Goal: Communication & Community: Answer question/provide support

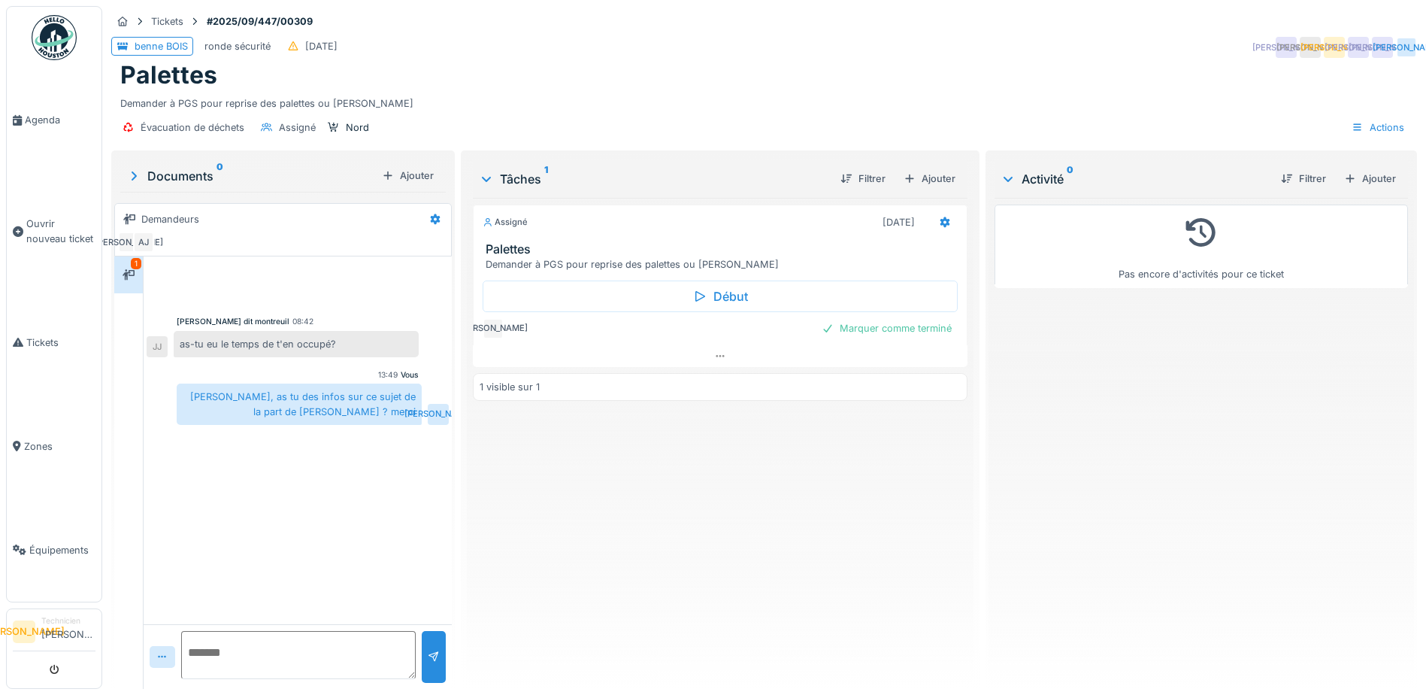
click at [262, 655] on textarea at bounding box center [298, 655] width 235 height 48
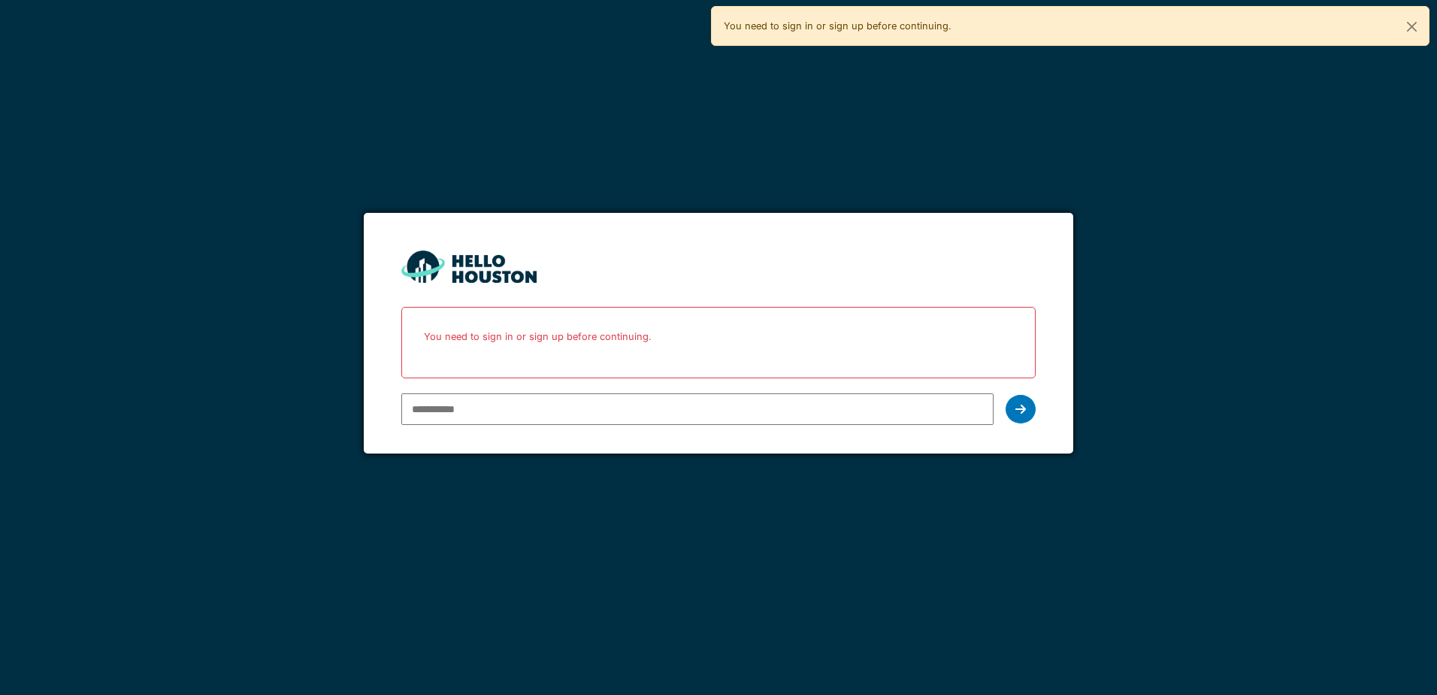
type input "**********"
click at [1023, 415] on icon at bounding box center [1021, 409] width 11 height 12
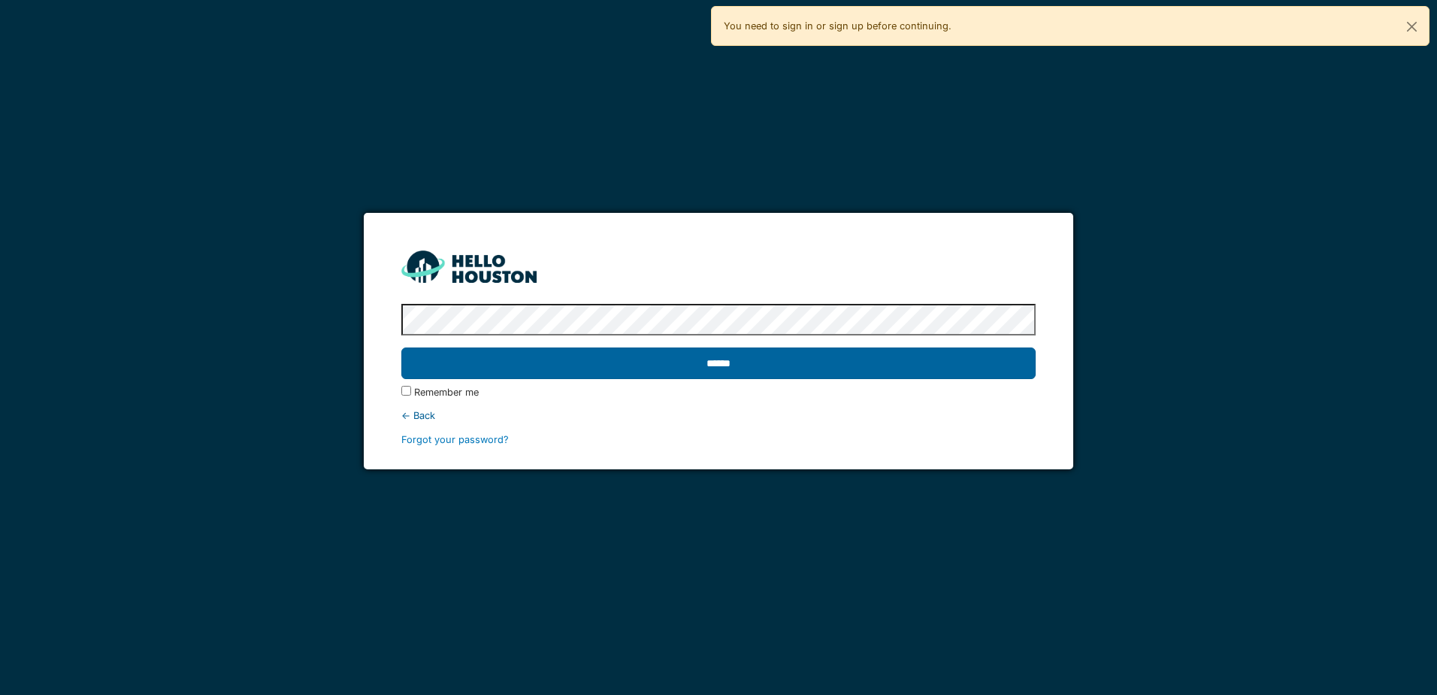
click at [968, 355] on input "******" at bounding box center [718, 363] width 634 height 32
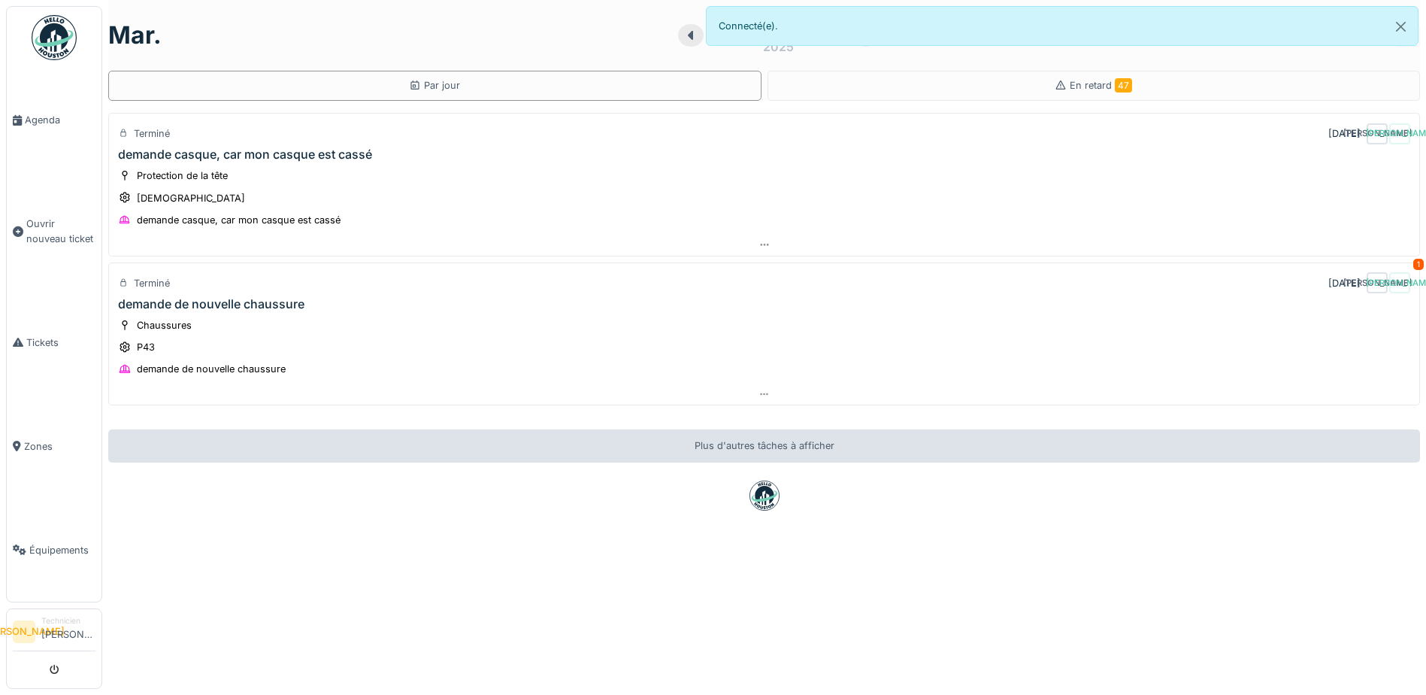
click at [356, 537] on div "[DATE] Par jour En retard 47 Terminé [DATE] JA JA demande casque, car mon casqu…" at bounding box center [764, 347] width 1324 height 695
click at [559, 341] on div "Chaussures P43 demande de nouvelle chaussure" at bounding box center [764, 347] width 1292 height 60
click at [744, 392] on div at bounding box center [764, 394] width 1310 height 22
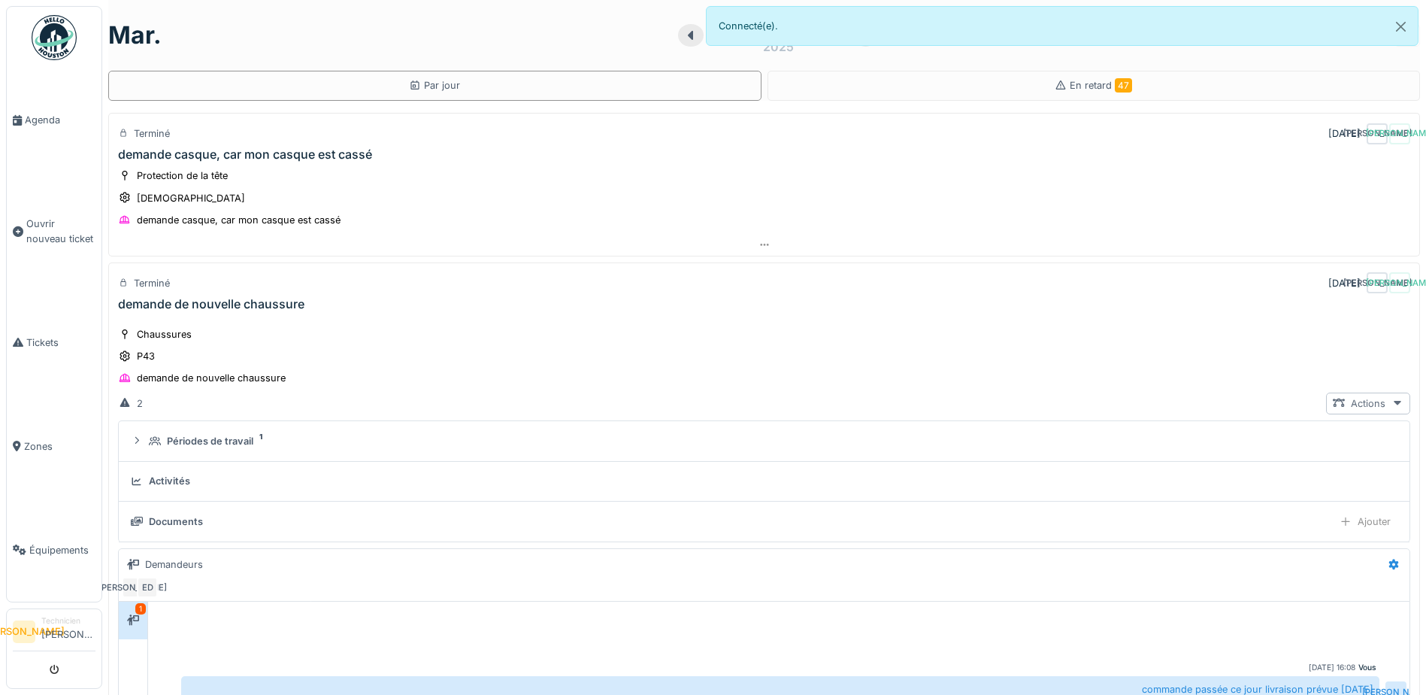
click at [1359, 402] on div "Actions" at bounding box center [1368, 403] width 84 height 22
click at [1358, 401] on div "Actions" at bounding box center [1368, 403] width 84 height 22
click at [1339, 409] on div "Actions" at bounding box center [1368, 403] width 84 height 22
click at [1303, 436] on div "Voir ticket demande de nouvelle chaussure" at bounding box center [1252, 437] width 241 height 23
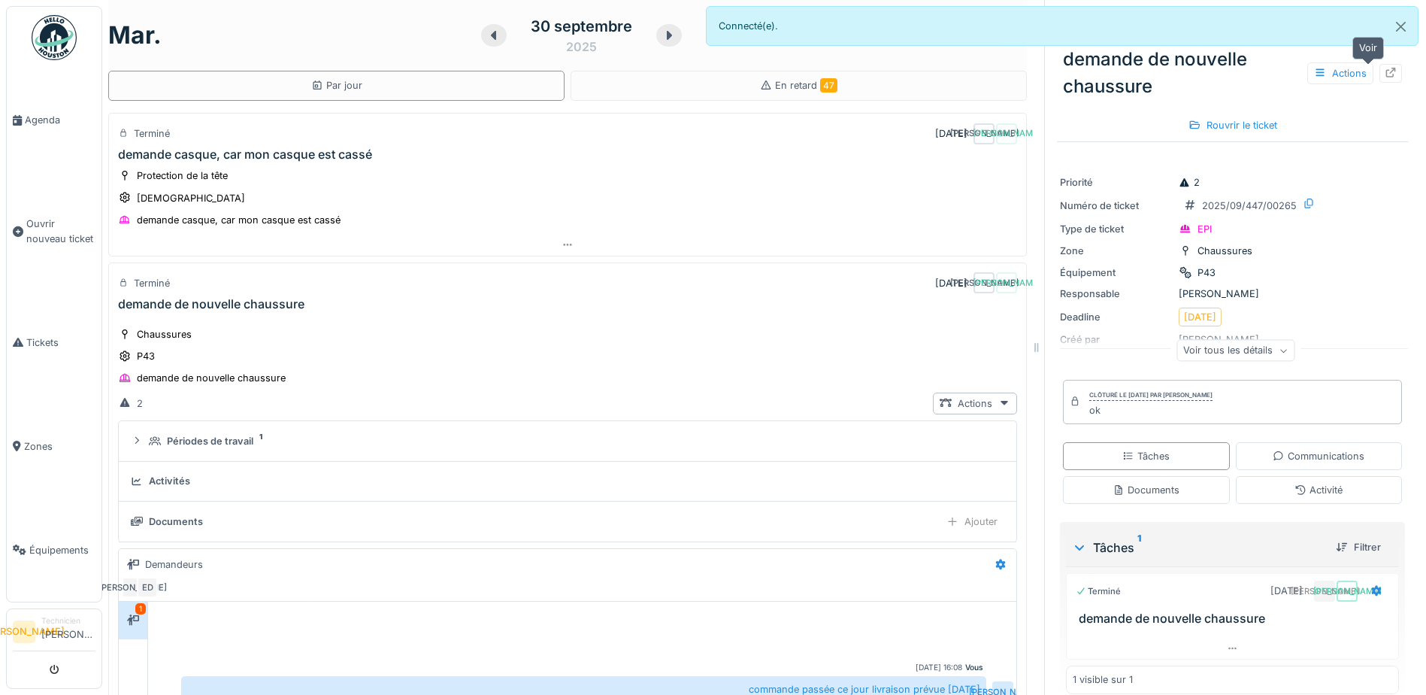
click at [1385, 70] on icon at bounding box center [1391, 73] width 12 height 10
click at [662, 29] on icon at bounding box center [669, 35] width 15 height 12
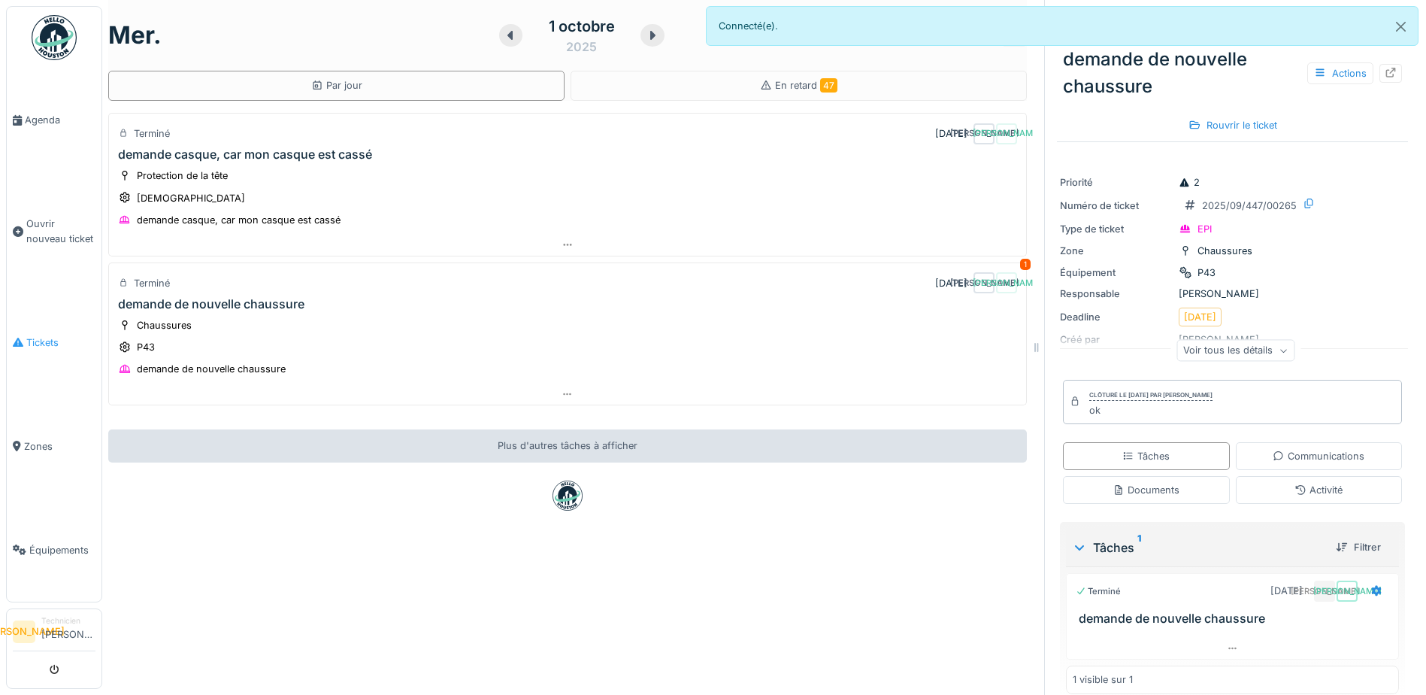
click at [51, 337] on span "Tickets" at bounding box center [60, 342] width 69 height 14
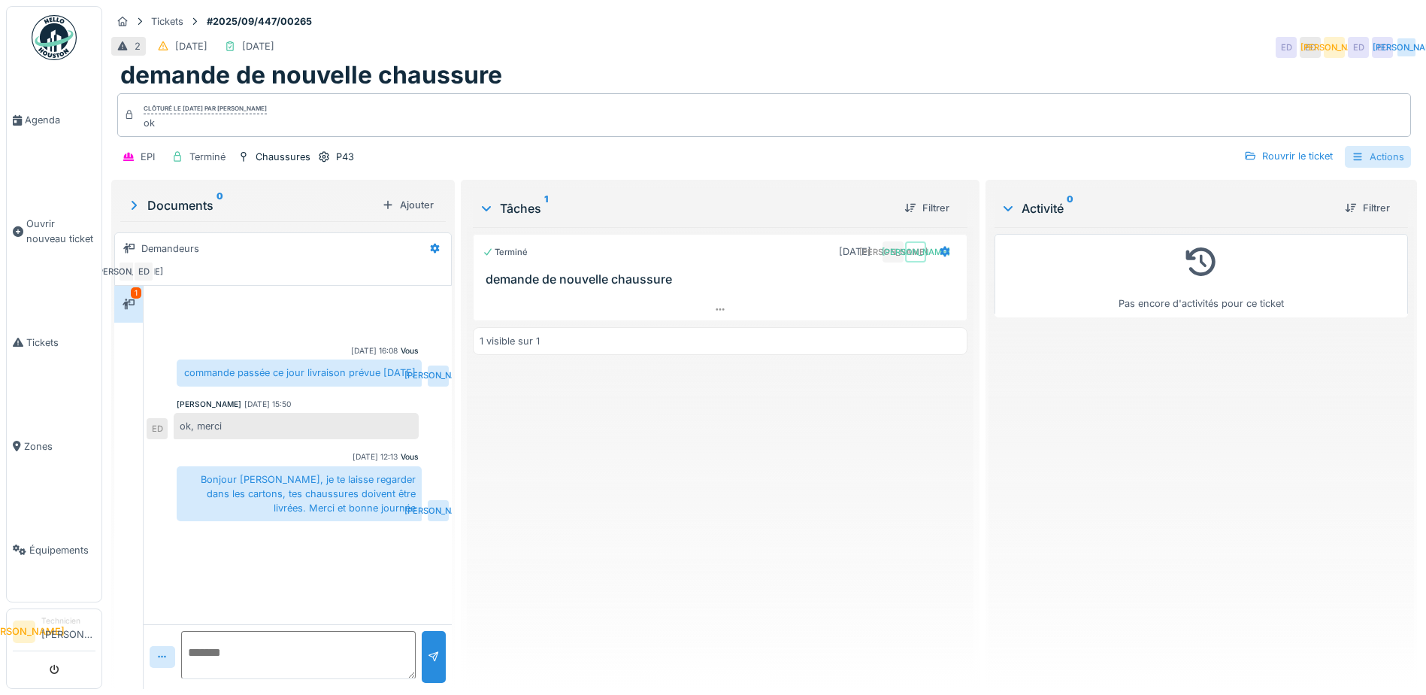
click at [1368, 160] on div "Actions" at bounding box center [1378, 157] width 66 height 22
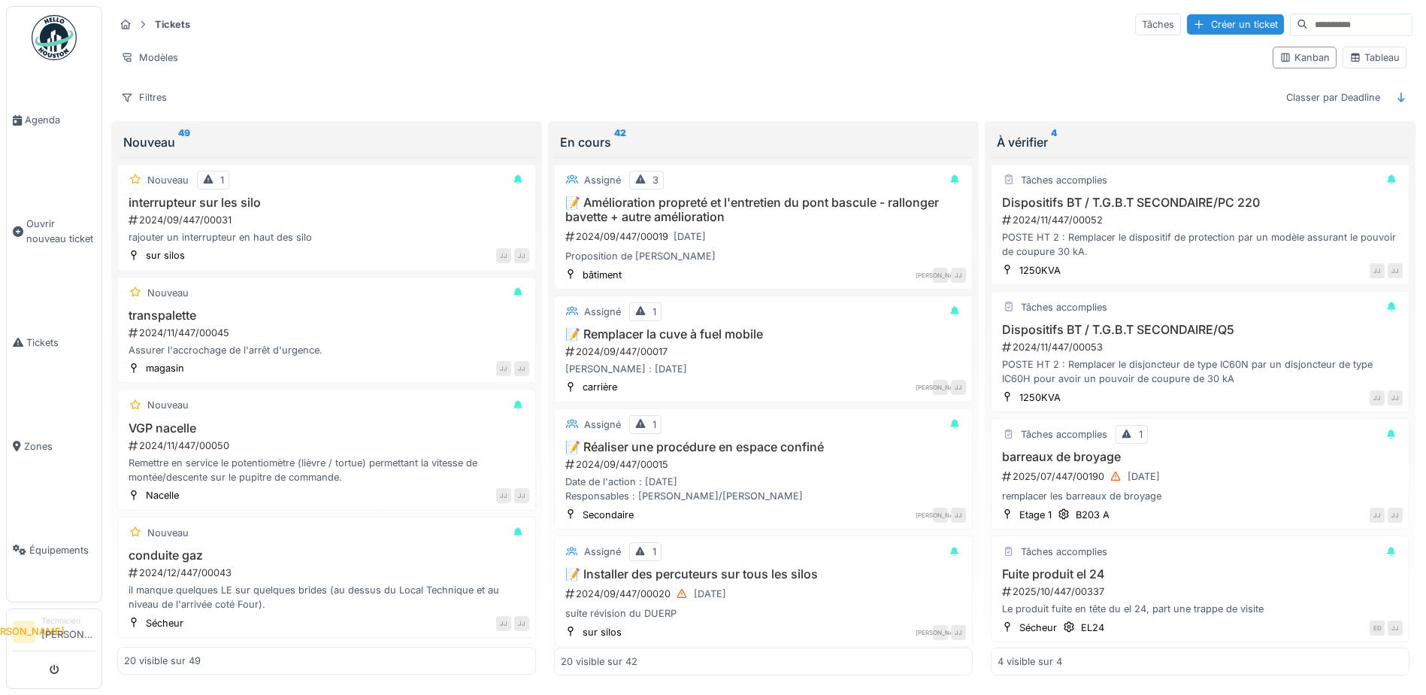
click at [1308, 18] on input at bounding box center [1360, 24] width 104 height 21
type input "********"
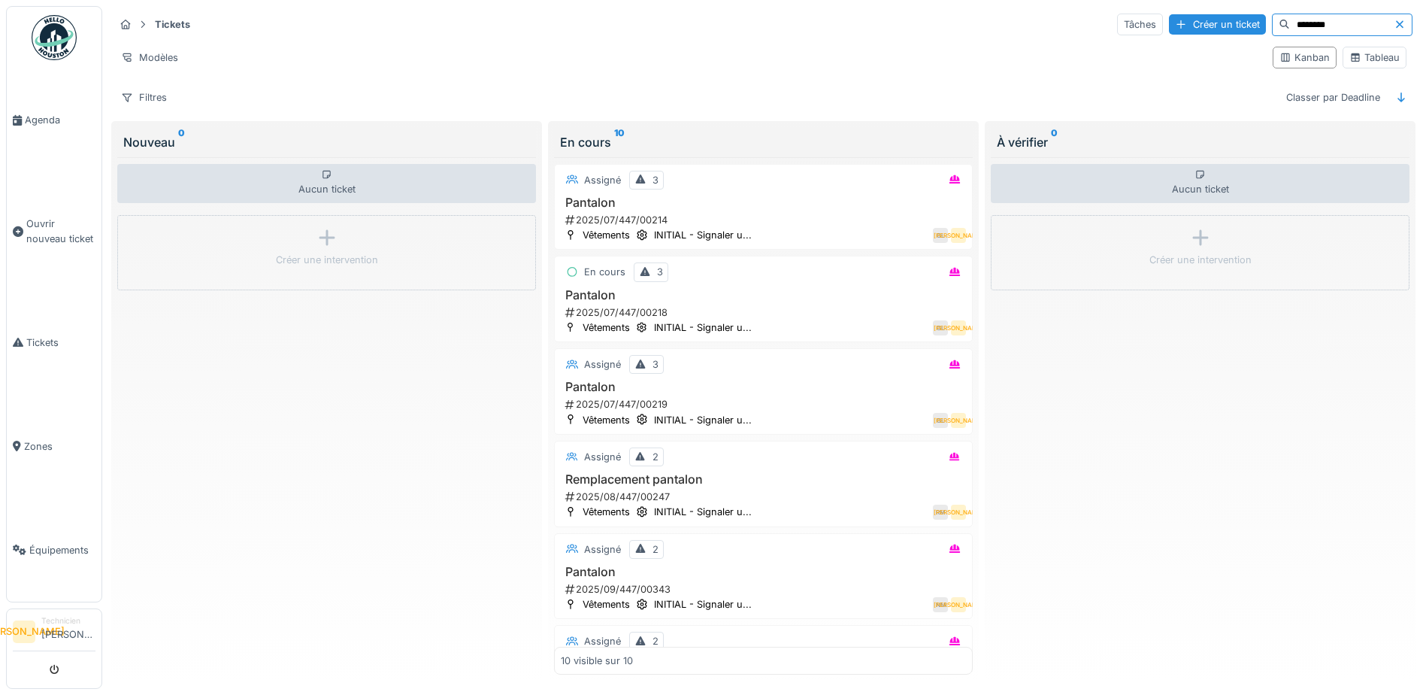
click at [844, 203] on h3 "Pantalon" at bounding box center [763, 202] width 405 height 14
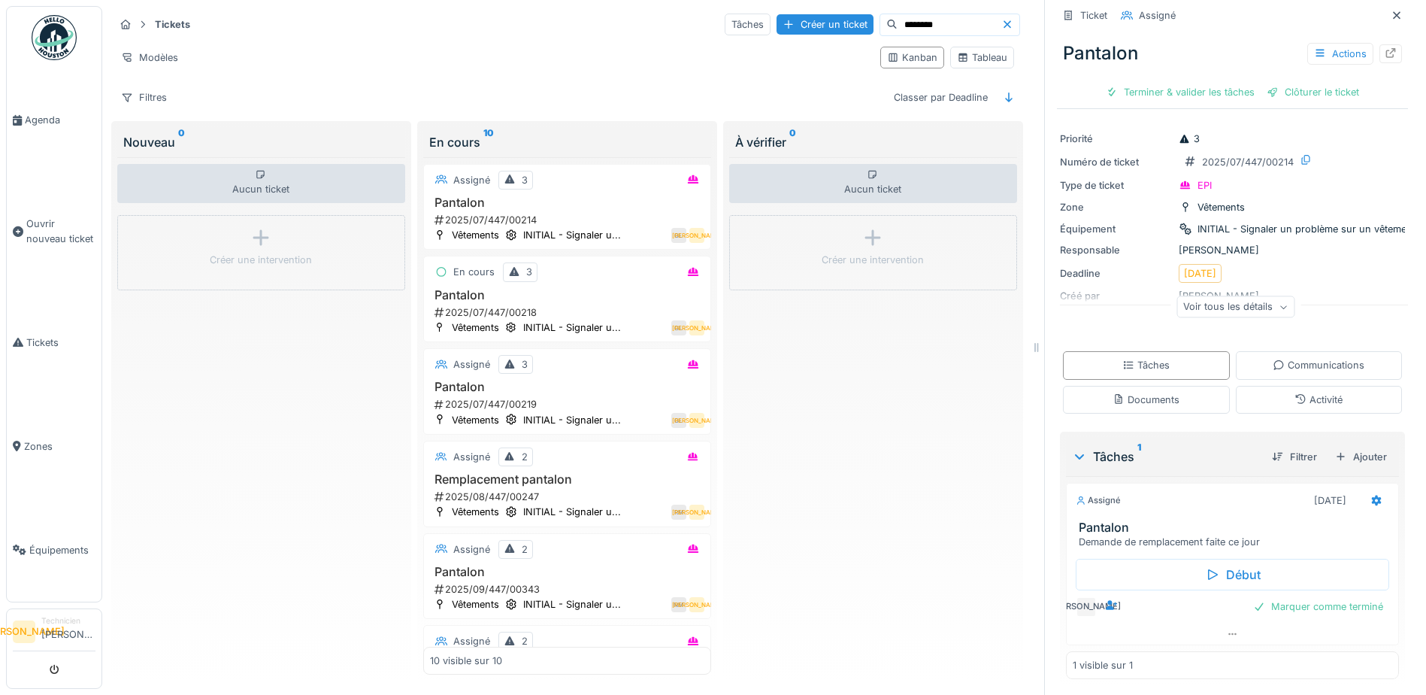
scroll to position [21, 0]
click at [571, 282] on div "En cours 3 Pantalon 2025/07/447/00218 Vêtements INITIAL - Signaler u... GL JA" at bounding box center [567, 299] width 288 height 86
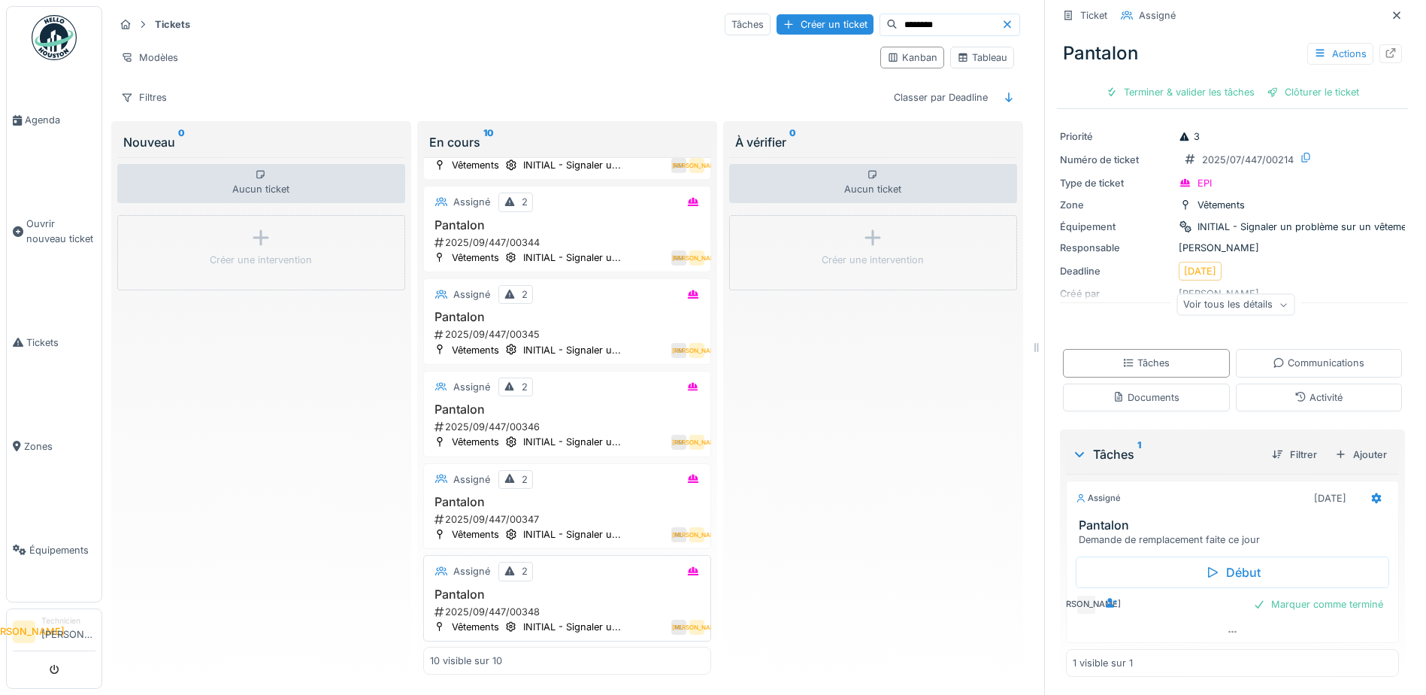
scroll to position [11, 0]
click at [618, 402] on h3 "Pantalon" at bounding box center [567, 409] width 274 height 14
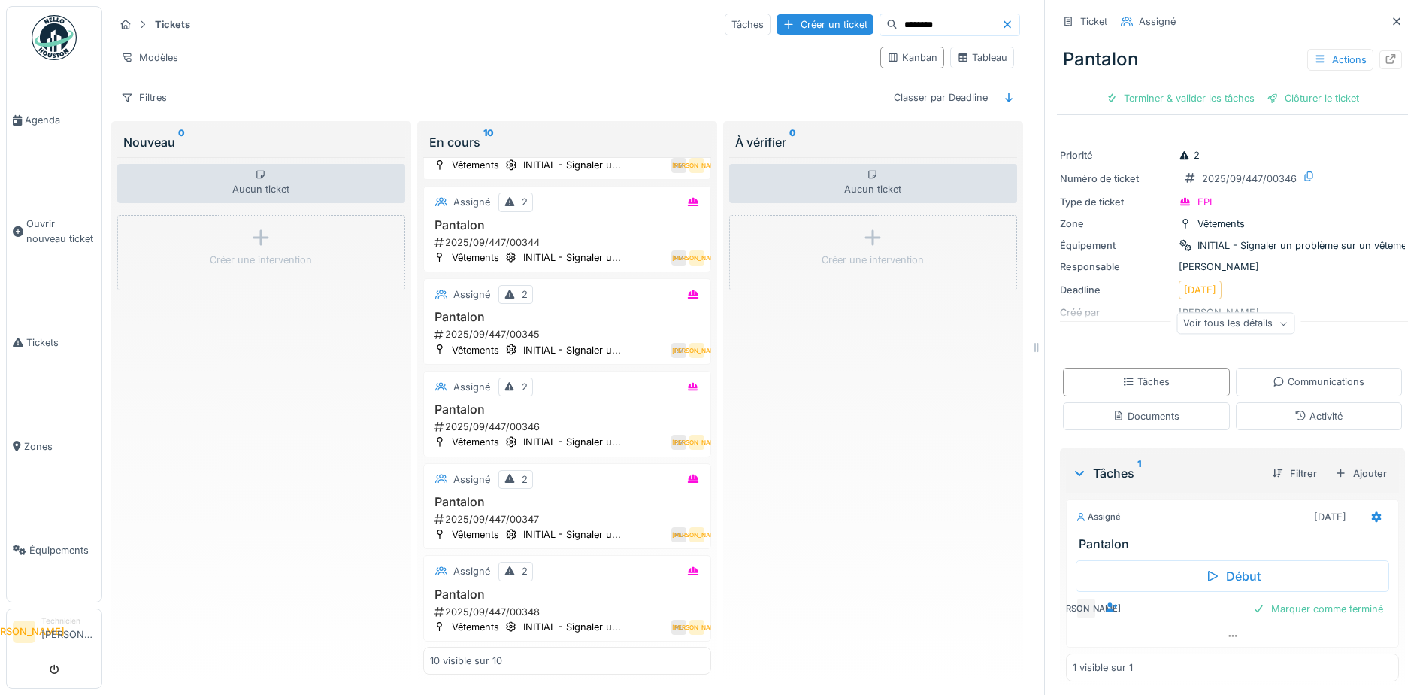
scroll to position [7, 0]
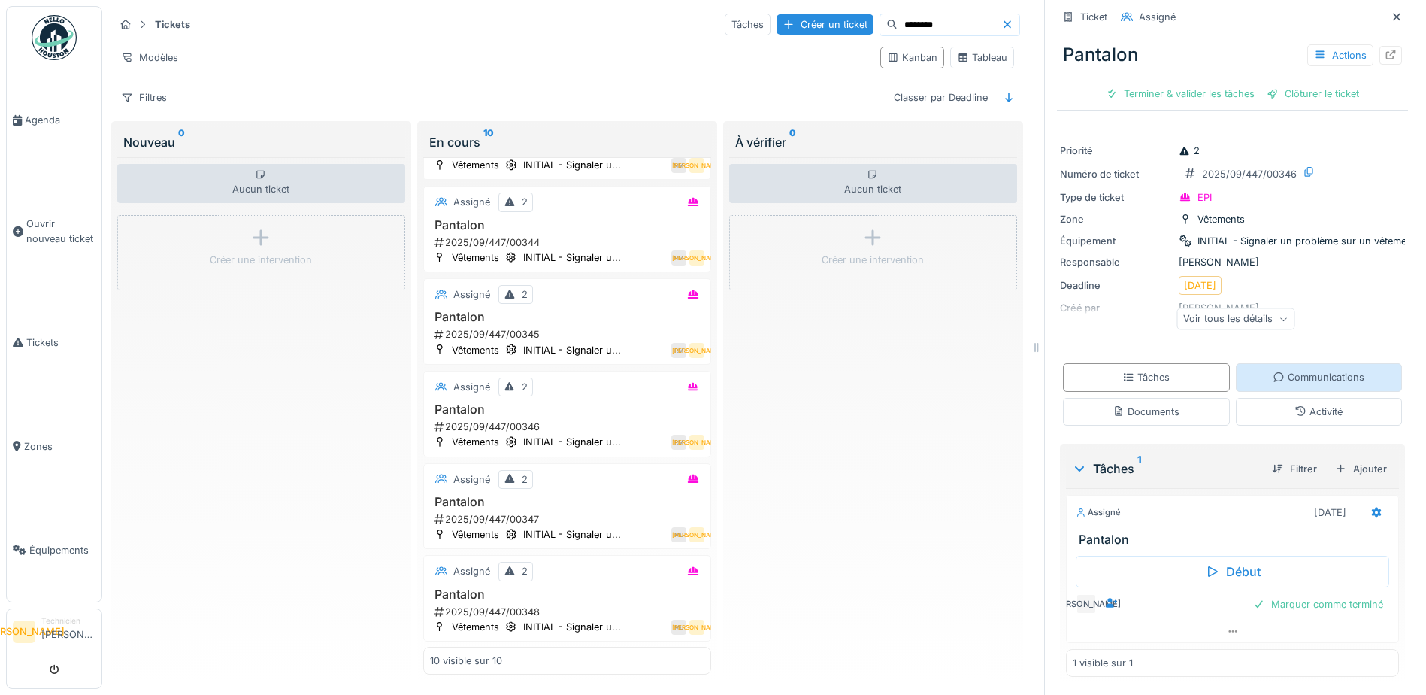
click at [1295, 371] on div "Communications" at bounding box center [1319, 377] width 92 height 14
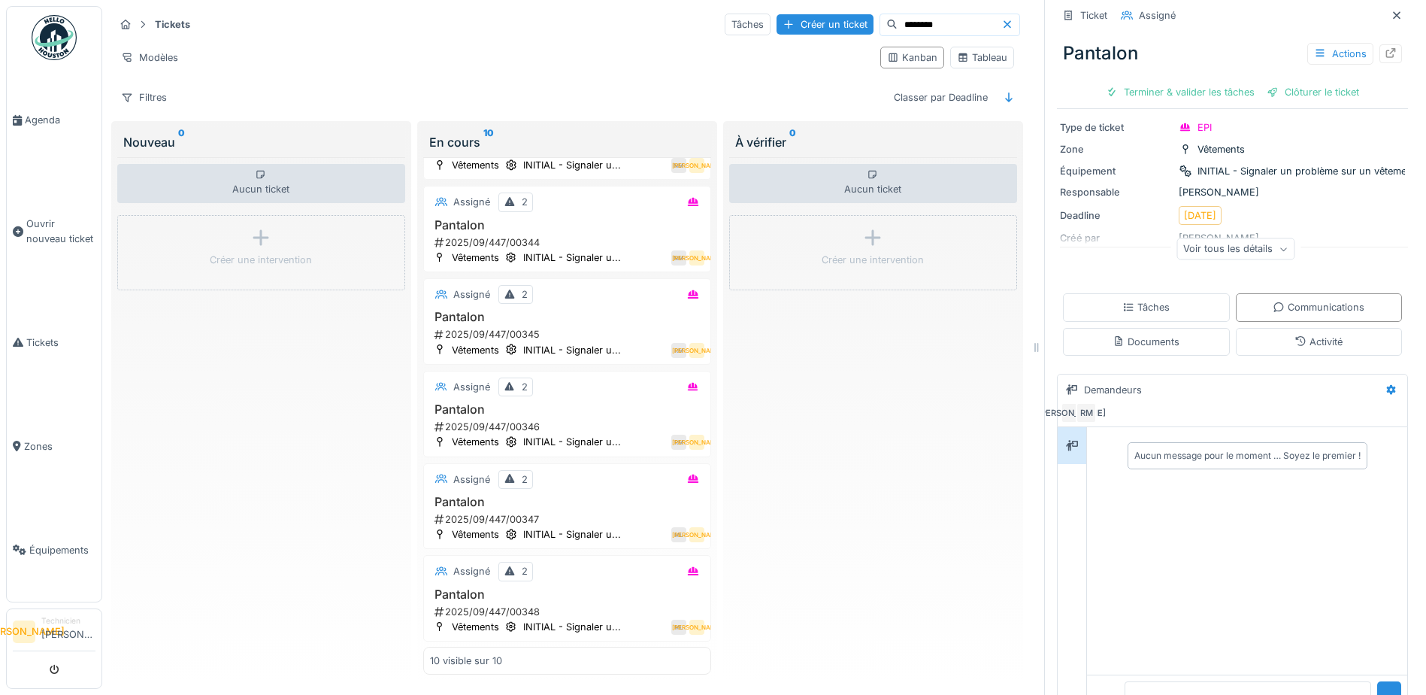
scroll to position [127, 0]
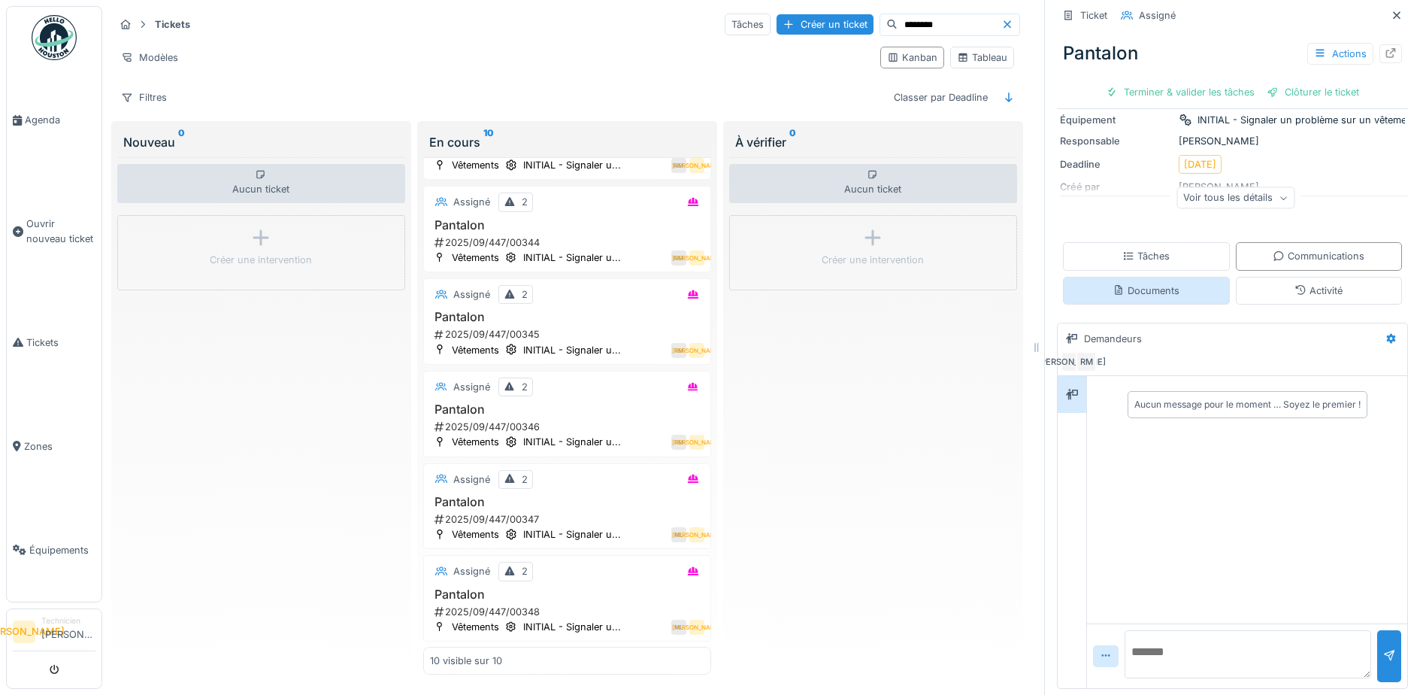
click at [1159, 285] on div "Documents" at bounding box center [1146, 290] width 67 height 14
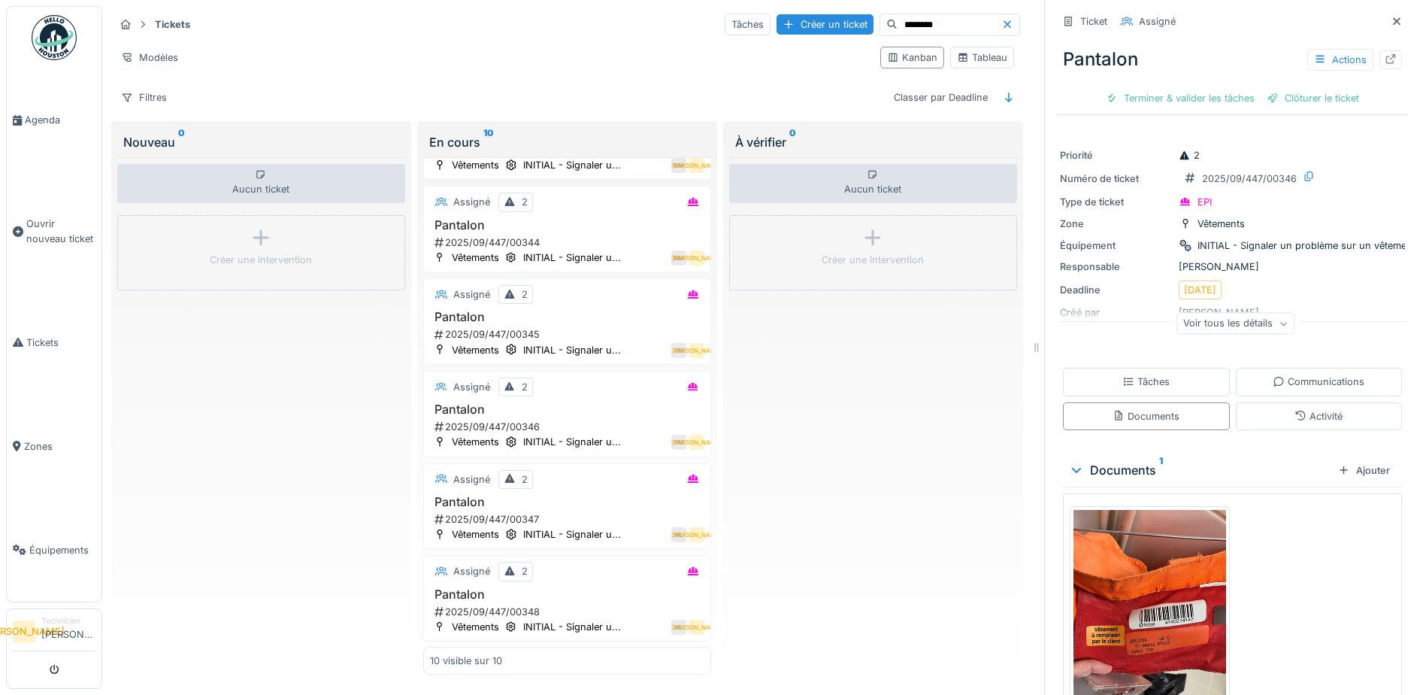
scroll to position [89, 0]
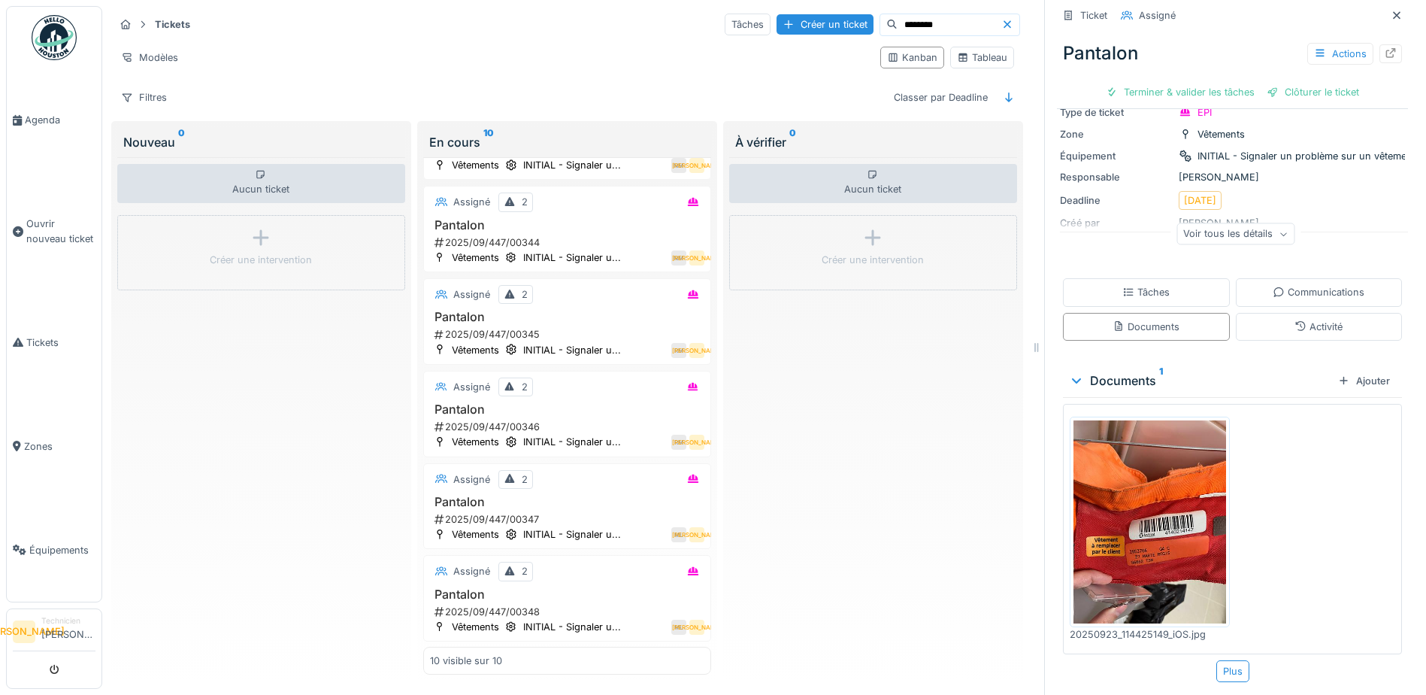
click at [1163, 486] on img at bounding box center [1150, 521] width 153 height 203
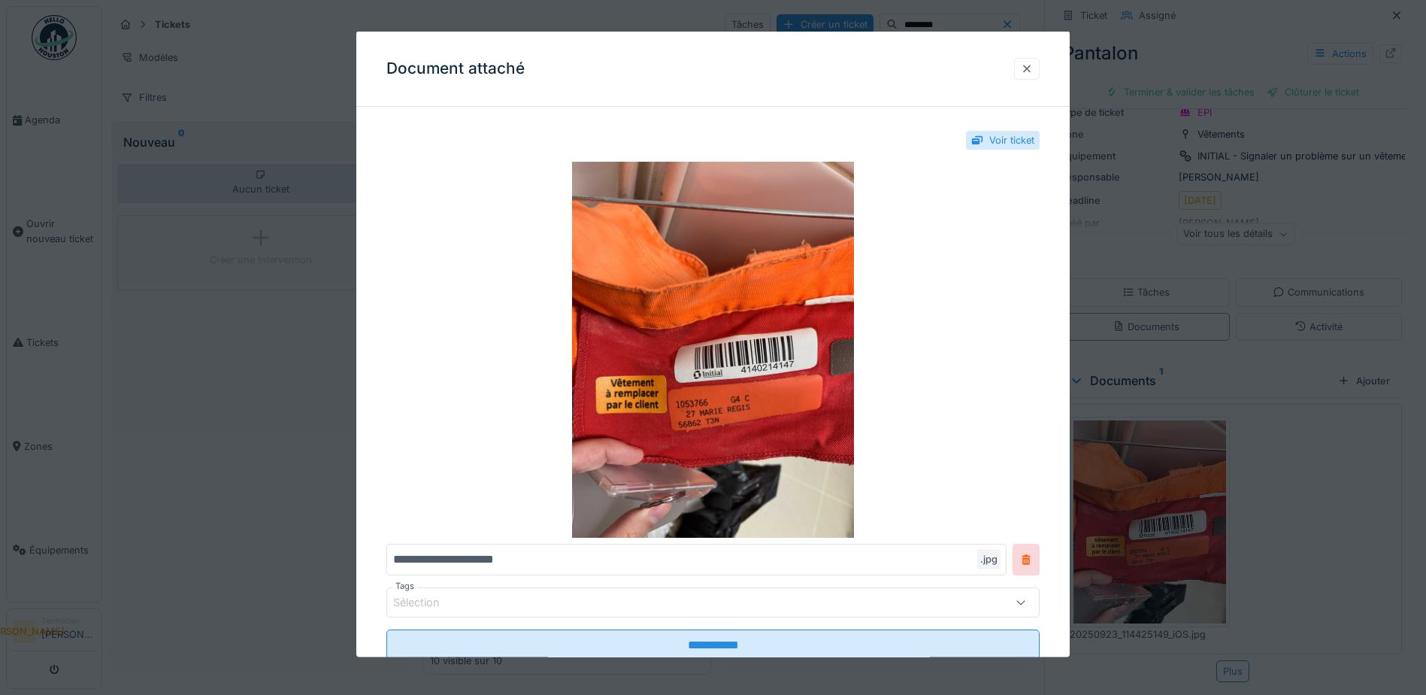
drag, startPoint x: 1033, startPoint y: 63, endPoint x: 1041, endPoint y: 64, distance: 8.3
click at [1033, 62] on div at bounding box center [1027, 68] width 12 height 14
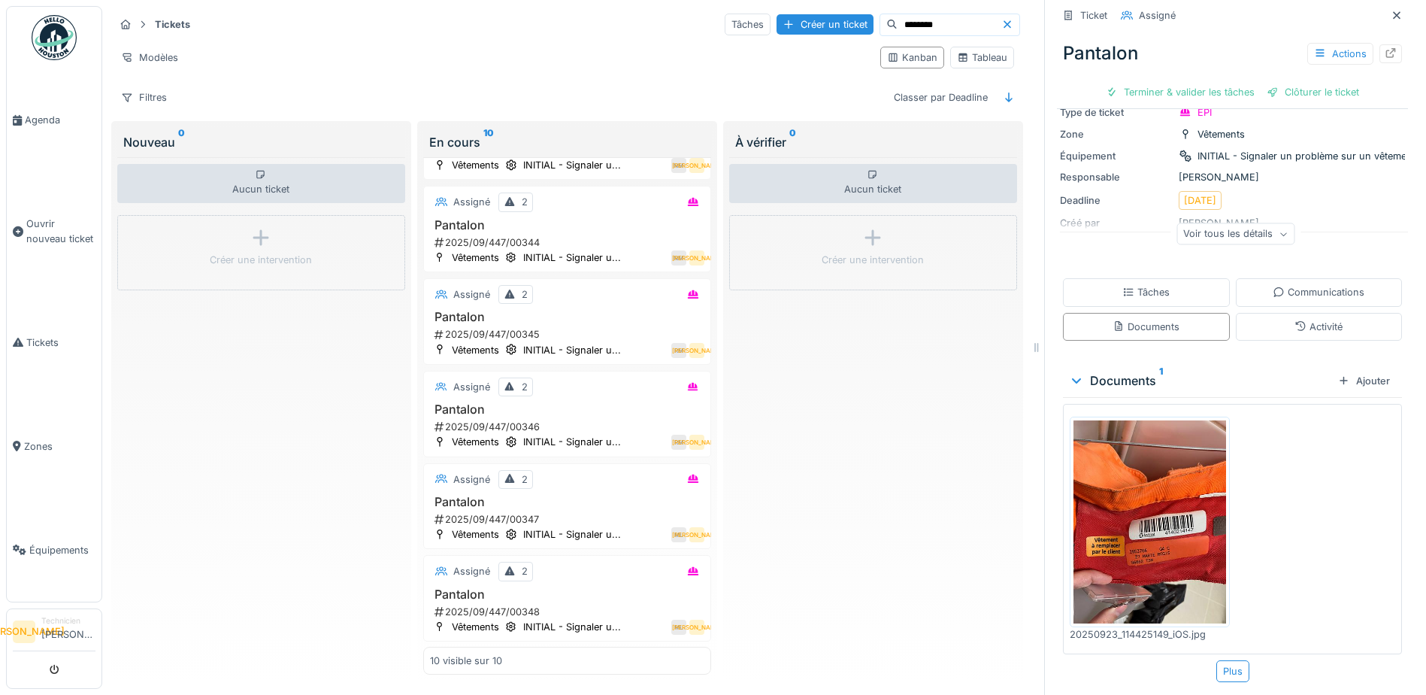
click at [1127, 285] on div "Tâches" at bounding box center [1145, 292] width 47 height 14
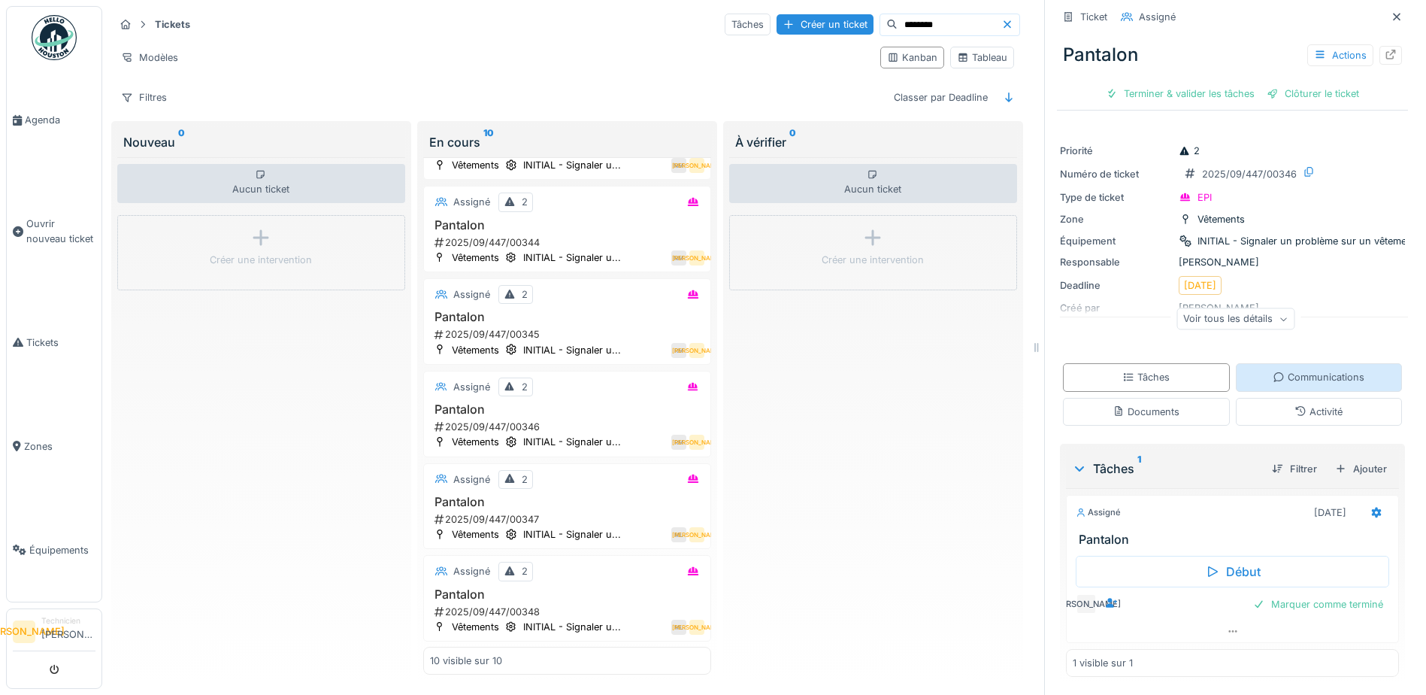
click at [1285, 371] on div "Communications" at bounding box center [1319, 377] width 92 height 14
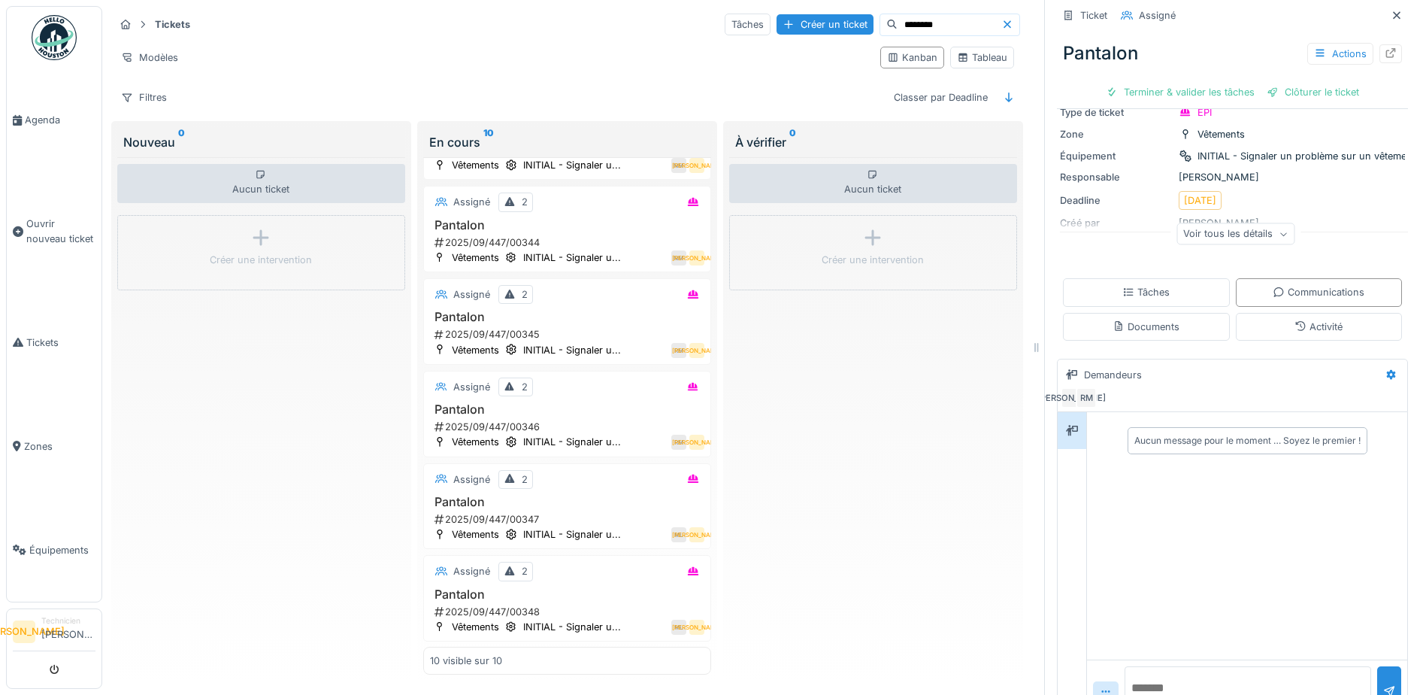
click at [1175, 680] on textarea at bounding box center [1248, 690] width 247 height 48
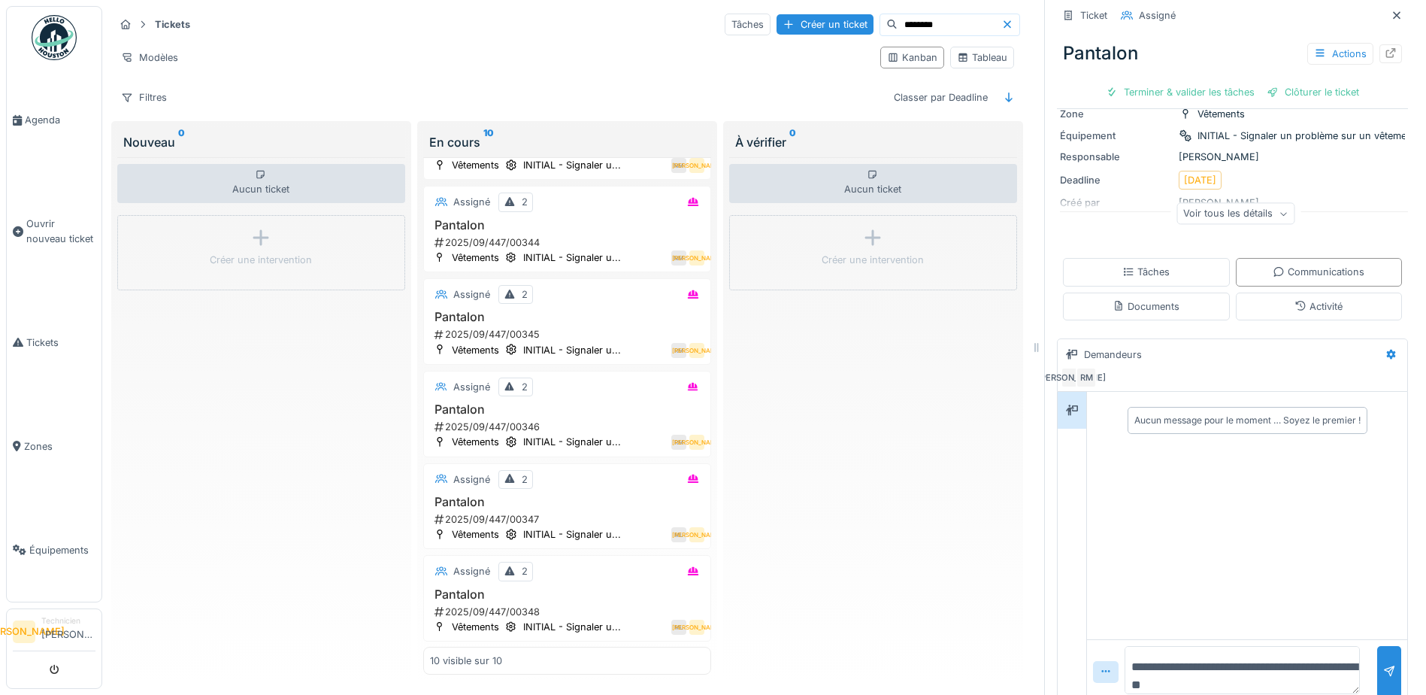
type textarea "**********"
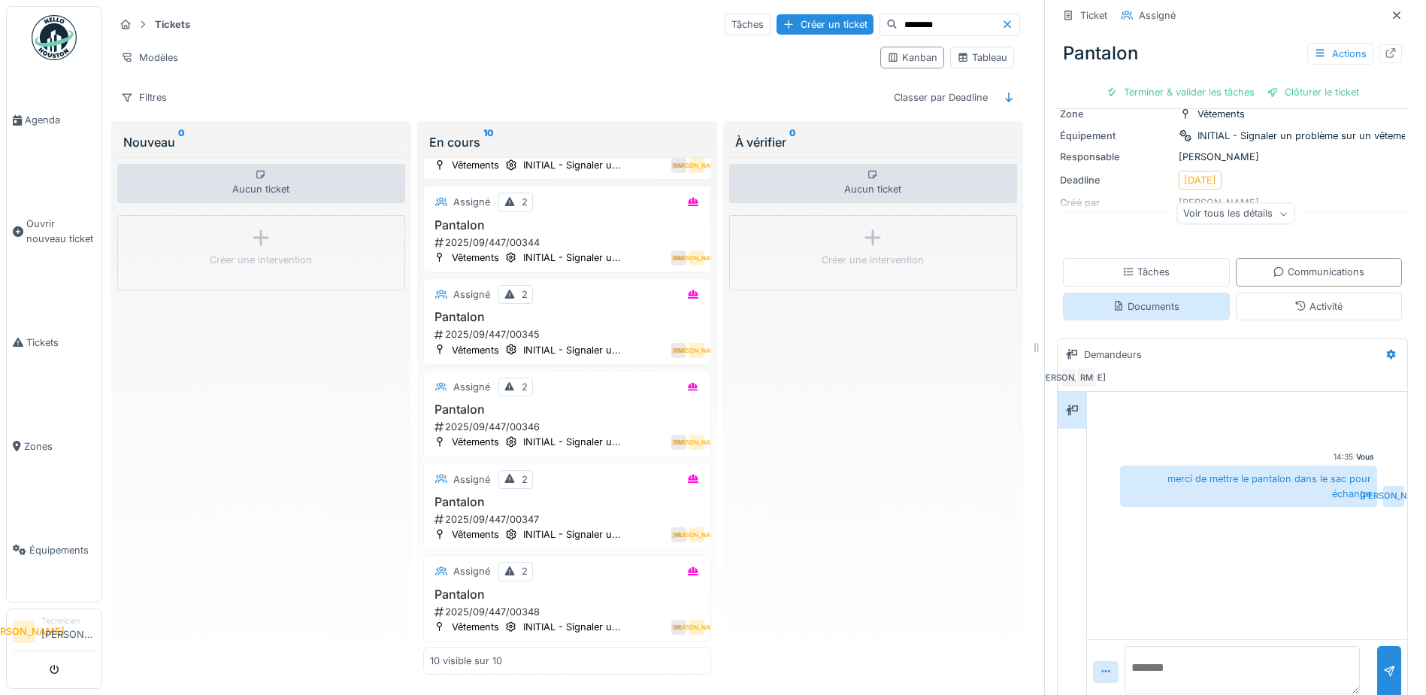
click at [1169, 292] on div "Documents" at bounding box center [1146, 306] width 167 height 28
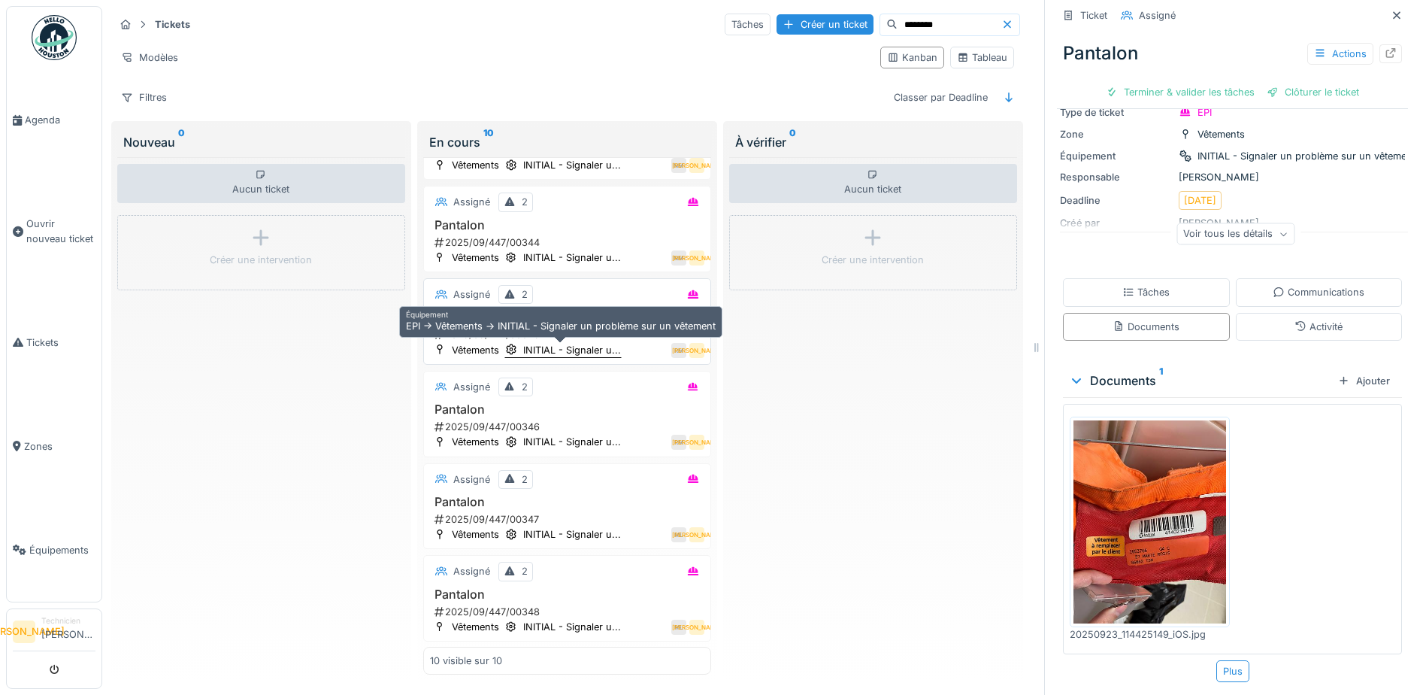
click at [599, 343] on div "INITIAL - Signaler u..." at bounding box center [572, 350] width 98 height 14
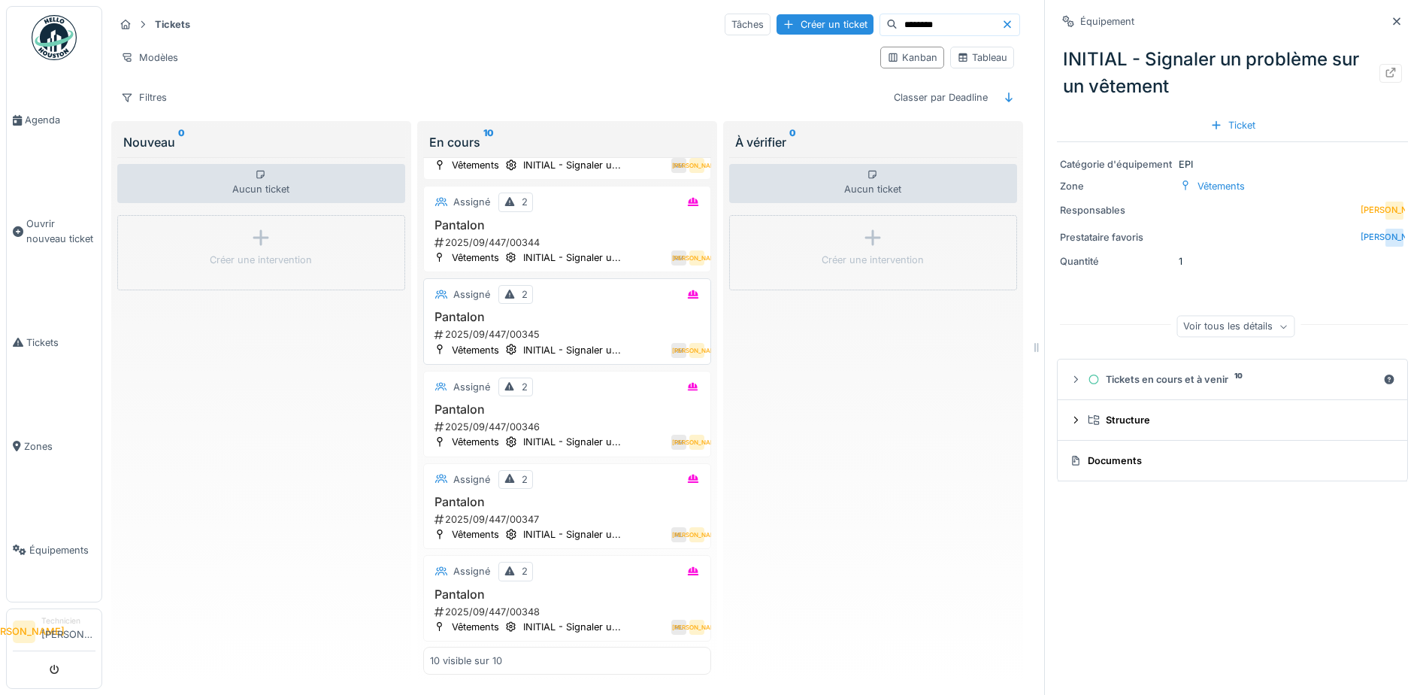
click at [613, 327] on div "2025/09/447/00345" at bounding box center [568, 334] width 271 height 14
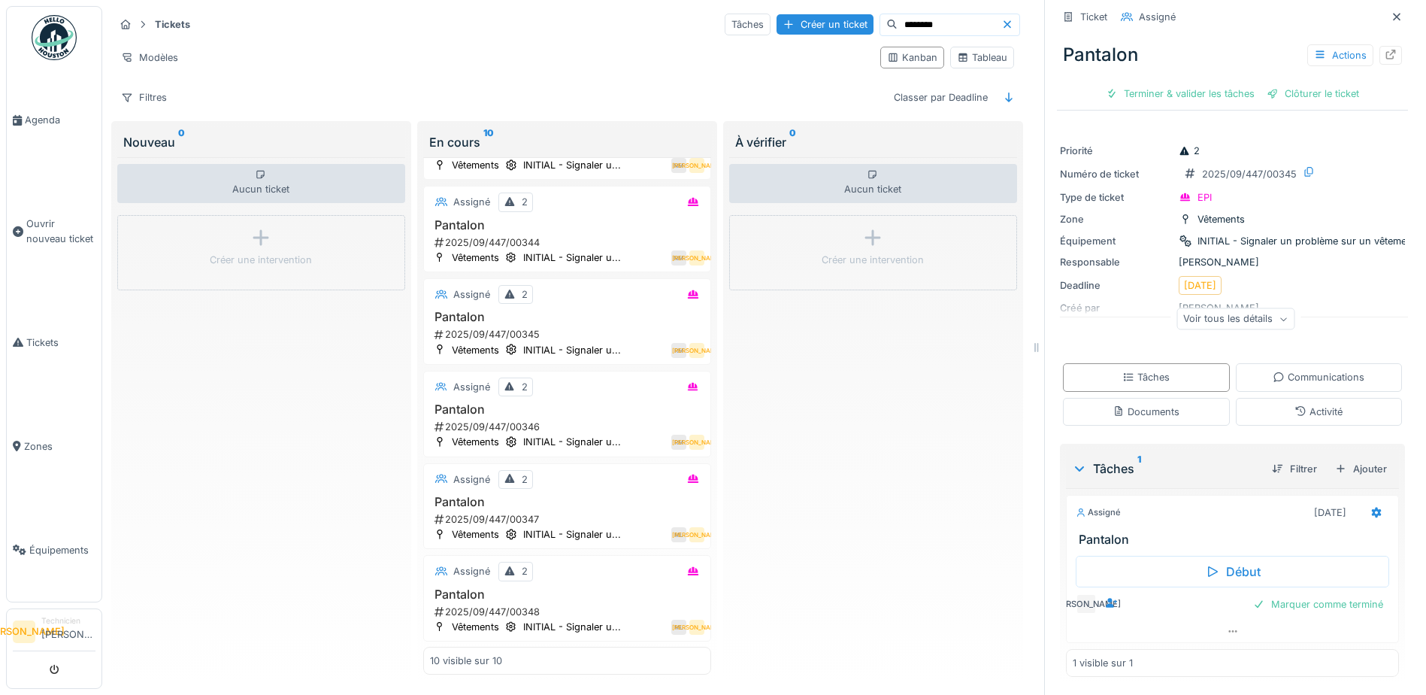
scroll to position [7, 0]
click at [1301, 370] on div "Communications" at bounding box center [1319, 377] width 92 height 14
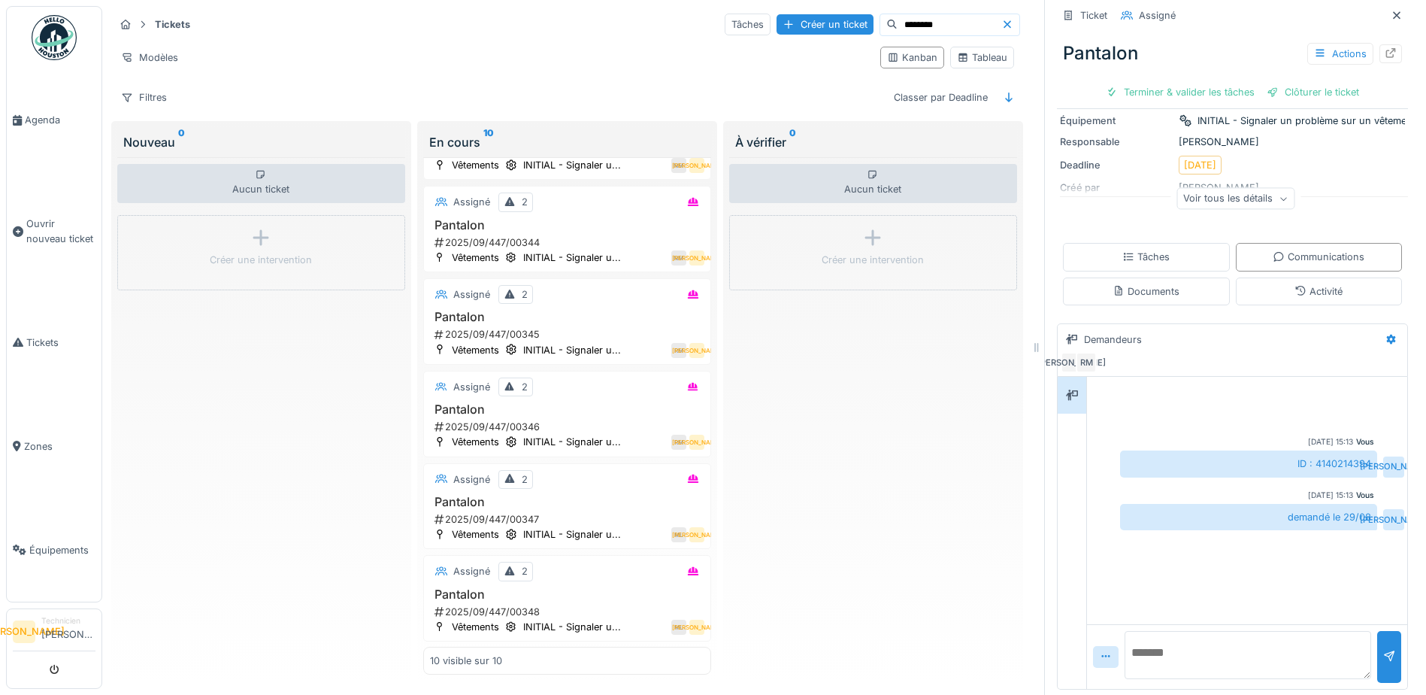
scroll to position [127, 0]
click at [1211, 643] on textarea at bounding box center [1248, 654] width 247 height 48
type textarea "**********"
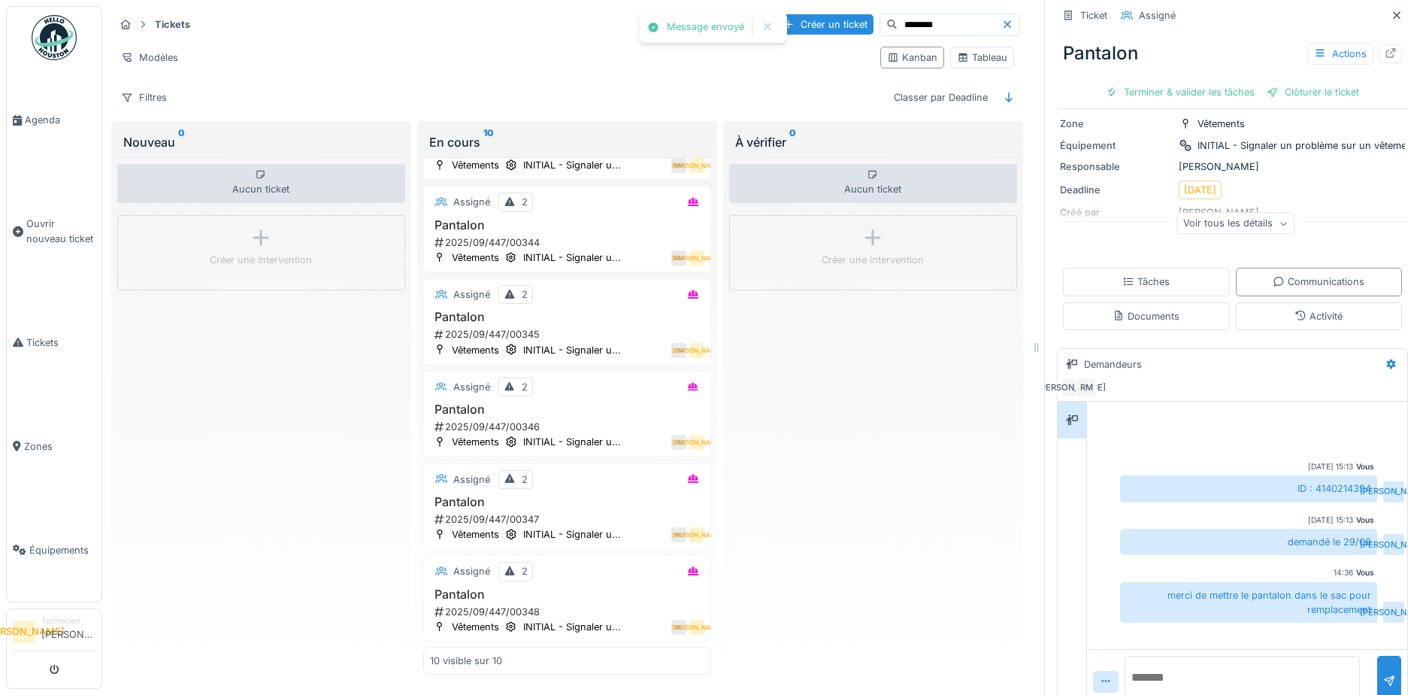
scroll to position [127, 0]
